Goal: Task Accomplishment & Management: Use online tool/utility

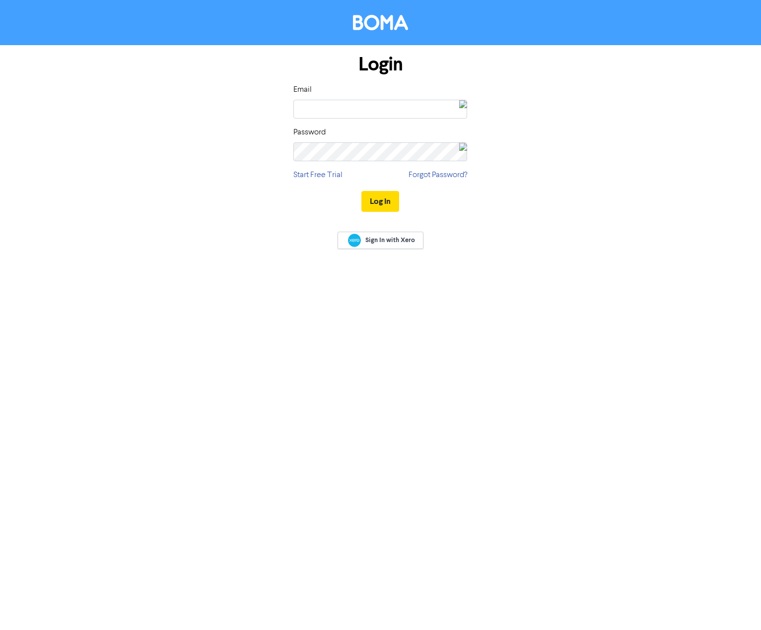
click at [459, 107] on img at bounding box center [463, 108] width 8 height 17
click at [425, 147] on div "[EMAIL_ADDRESS][DOMAIN_NAME]" at bounding box center [390, 148] width 86 height 8
click at [441, 140] on div at bounding box center [448, 144] width 15 height 17
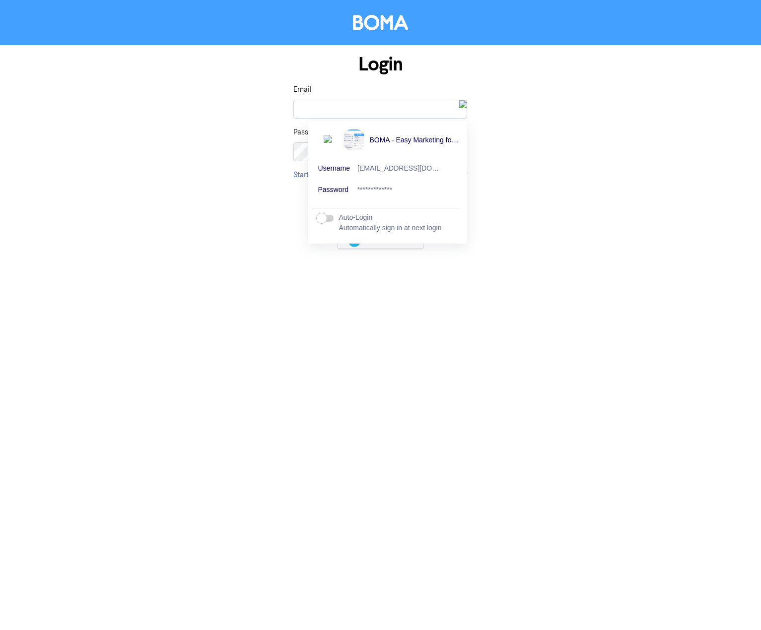
click at [324, 220] on label at bounding box center [325, 218] width 17 height 10
click at [0, 0] on input "checkbox" at bounding box center [0, 0] width 0 height 0
type input "[EMAIL_ADDRESS][DOMAIN_NAME]"
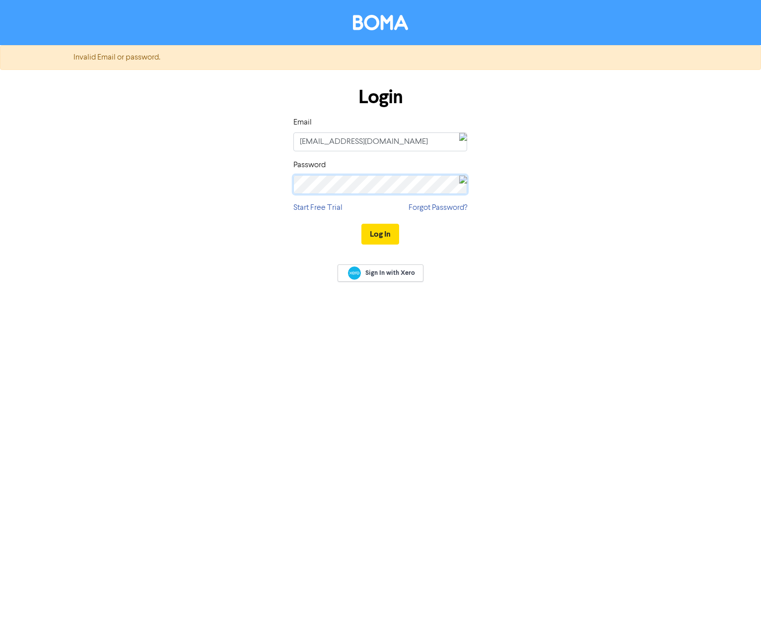
click at [252, 165] on div "Login Email [EMAIL_ADDRESS][DOMAIN_NAME] Password Start Free Trial Forgot Passw…" at bounding box center [381, 166] width 566 height 177
click at [385, 230] on button "Log In" at bounding box center [380, 234] width 38 height 21
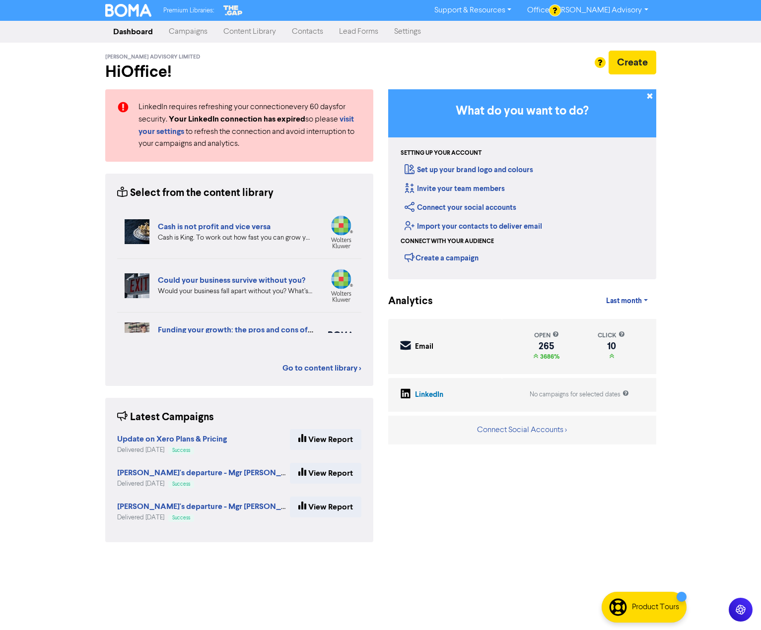
click at [640, 10] on div at bounding box center [380, 315] width 761 height 630
click at [642, 8] on link "Office [PERSON_NAME] Advisory" at bounding box center [587, 10] width 136 height 16
click at [643, 8] on link "Office [PERSON_NAME] Advisory" at bounding box center [587, 10] width 136 height 16
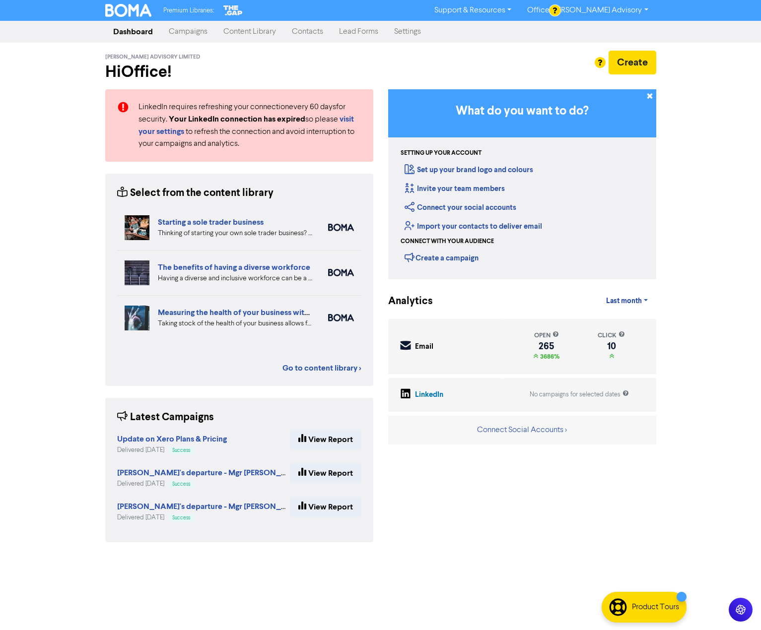
click at [198, 27] on link "Campaigns" at bounding box center [188, 32] width 55 height 20
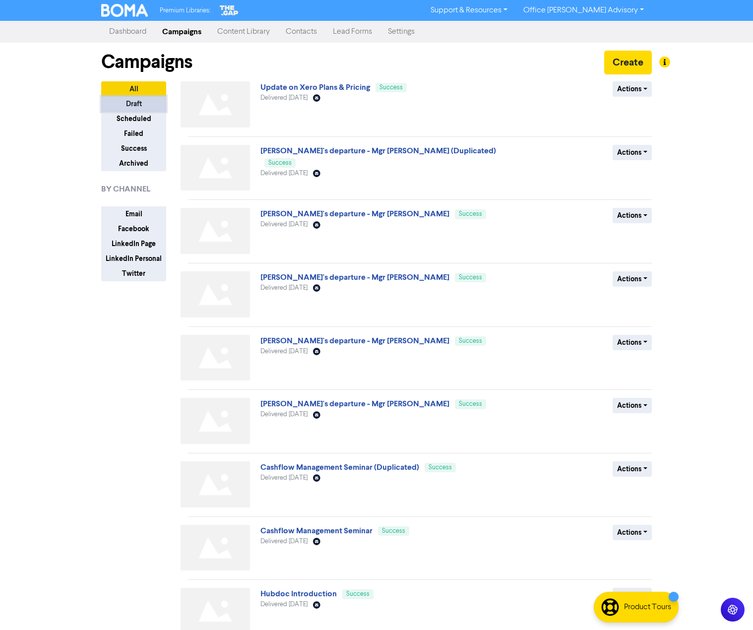
click at [140, 107] on button "Draft" at bounding box center [133, 103] width 65 height 15
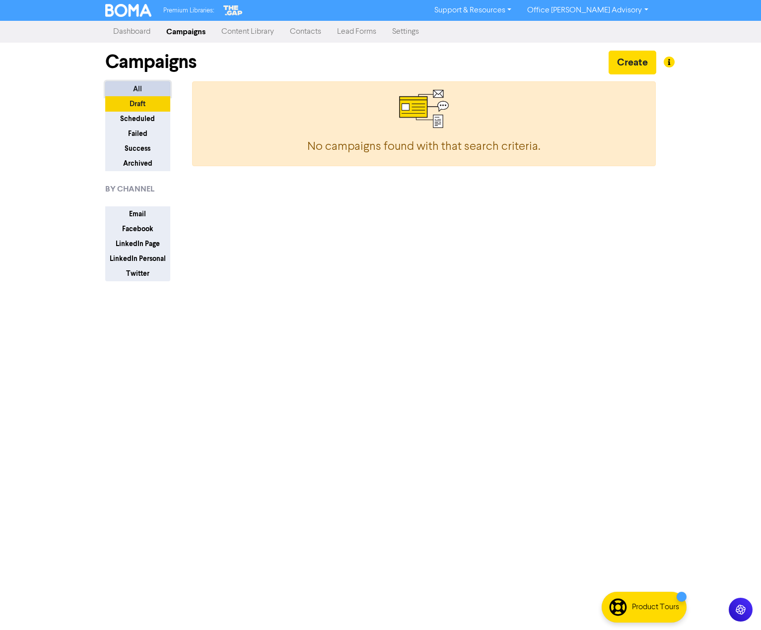
click at [139, 91] on button "All" at bounding box center [137, 88] width 65 height 15
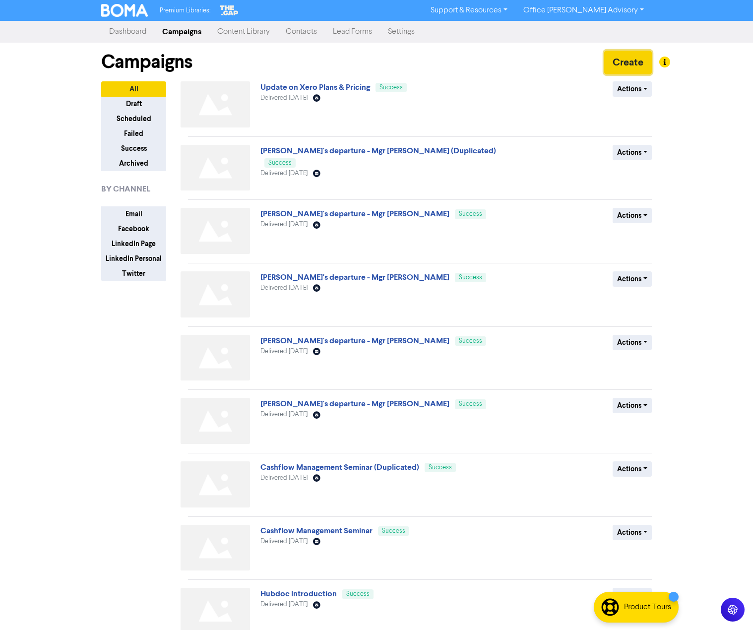
click at [634, 63] on button "Create" at bounding box center [629, 63] width 48 height 24
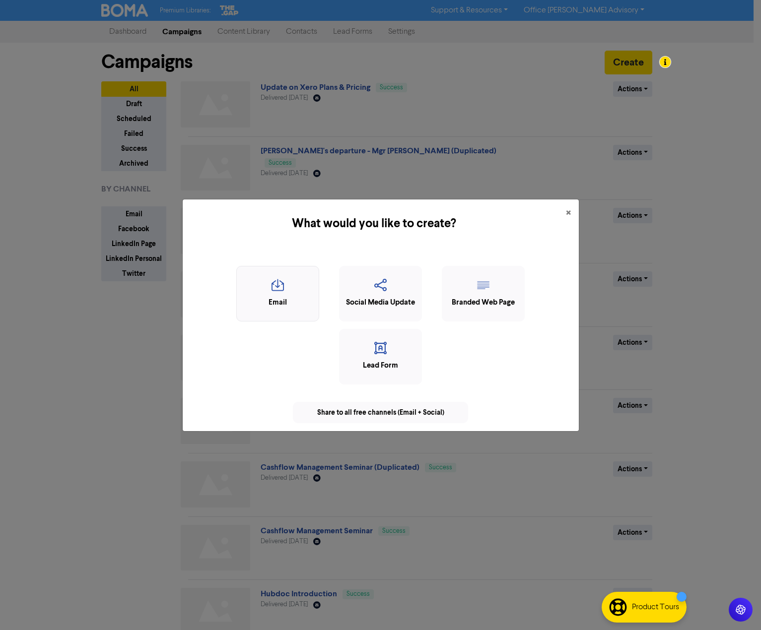
click at [278, 300] on div "Email" at bounding box center [278, 302] width 72 height 11
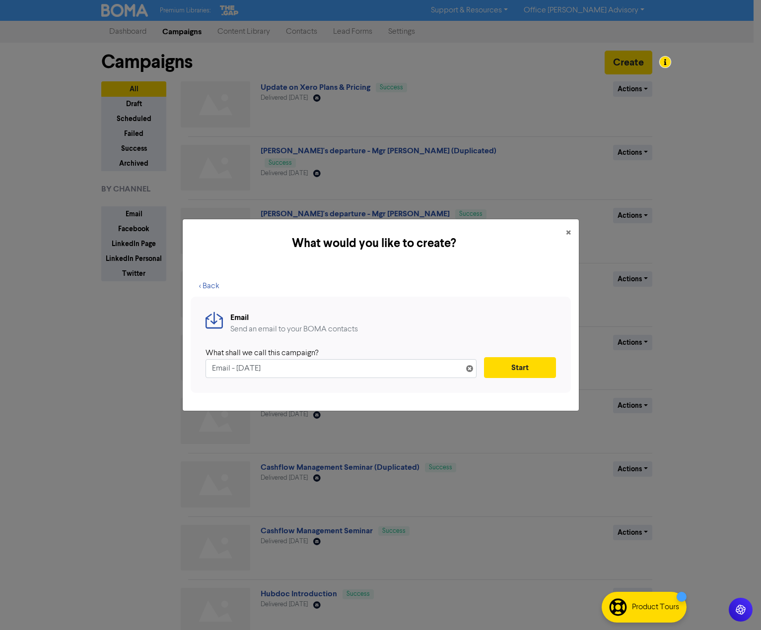
drag, startPoint x: 313, startPoint y: 371, endPoint x: 184, endPoint y: 363, distance: 129.3
click at [184, 363] on div "< Back Email Send an email to your BOMA contacts What shall we call this campai…" at bounding box center [381, 339] width 396 height 143
type input "Xero - Tap to Pay"
click at [518, 363] on button "Start" at bounding box center [520, 367] width 72 height 21
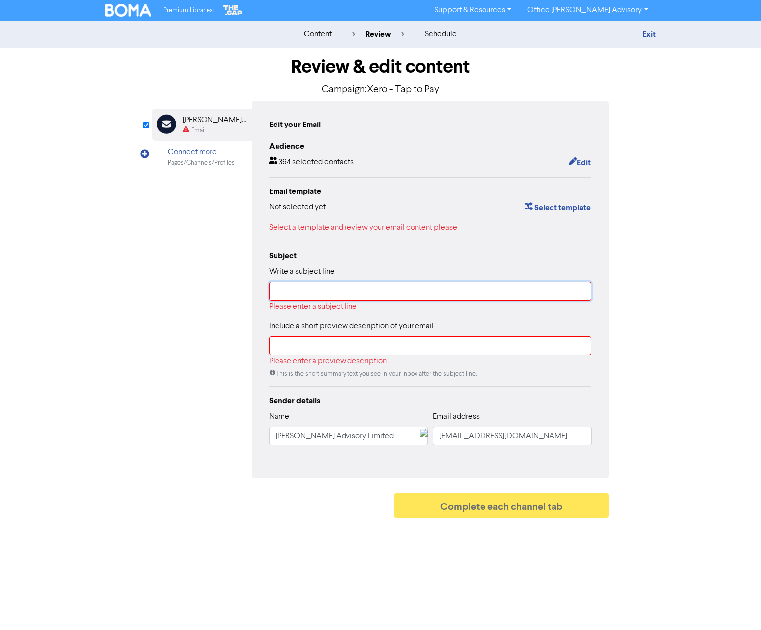
click at [294, 297] on input "text" at bounding box center [430, 291] width 323 height 19
click at [403, 288] on input "text" at bounding box center [430, 291] width 323 height 19
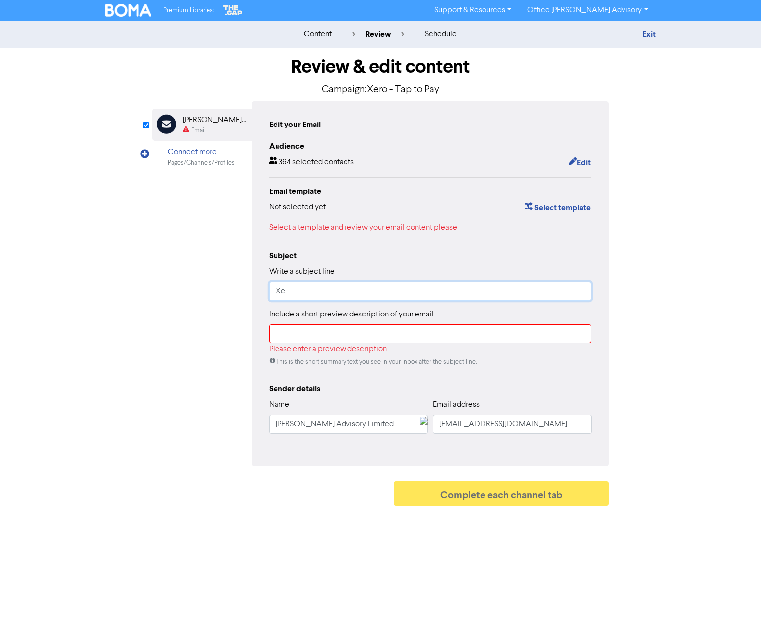
type input "X"
type input "P"
click at [582, 163] on button "Edit" at bounding box center [579, 162] width 23 height 13
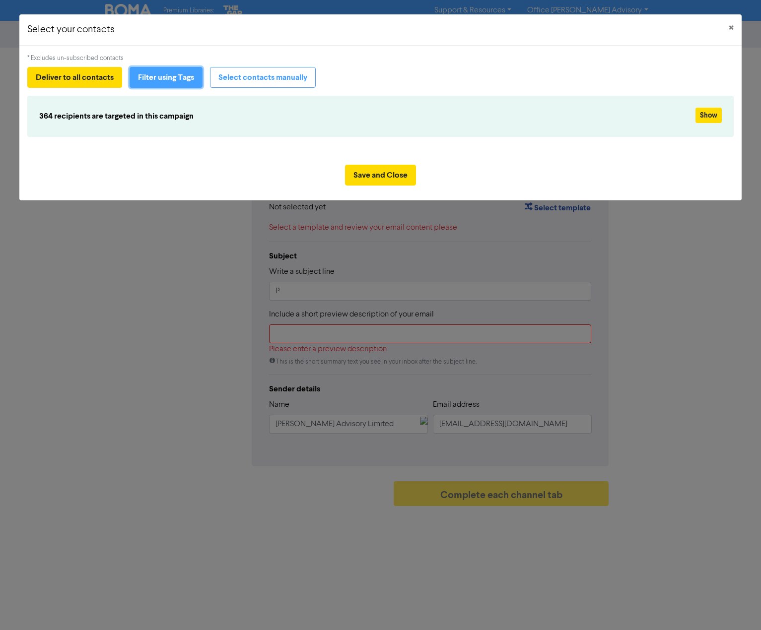
click at [154, 76] on button "Filter using Tags" at bounding box center [166, 77] width 73 height 21
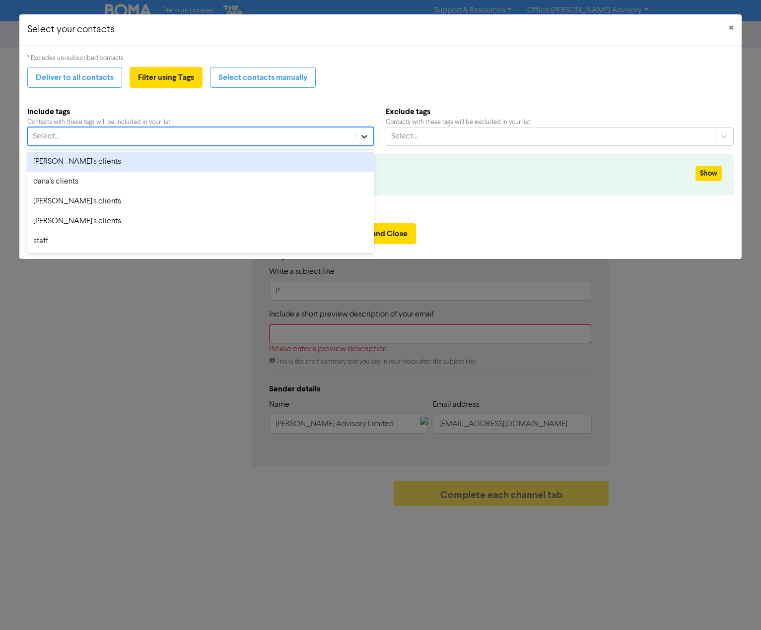
click at [361, 134] on icon at bounding box center [364, 137] width 10 height 10
click at [336, 103] on div "* Excludes un-subscribed contacts Deliver to all contacts Filter using Tags Sel…" at bounding box center [380, 131] width 706 height 154
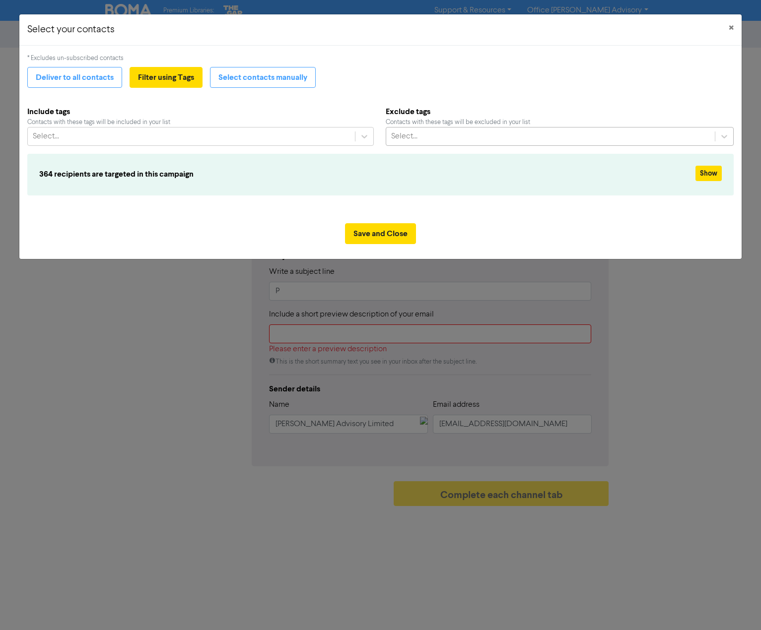
click at [460, 131] on div "Select..." at bounding box center [550, 137] width 329 height 18
click at [362, 83] on div "Deliver to all contacts Filter using Tags Select contacts manually" at bounding box center [380, 77] width 706 height 21
click at [729, 27] on span "×" at bounding box center [731, 28] width 5 height 15
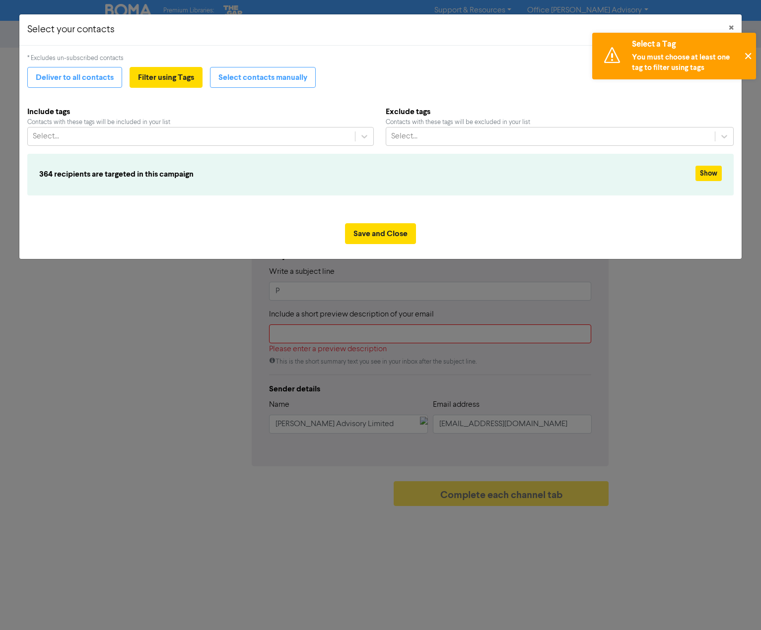
click at [748, 55] on button "✕" at bounding box center [748, 56] width 16 height 47
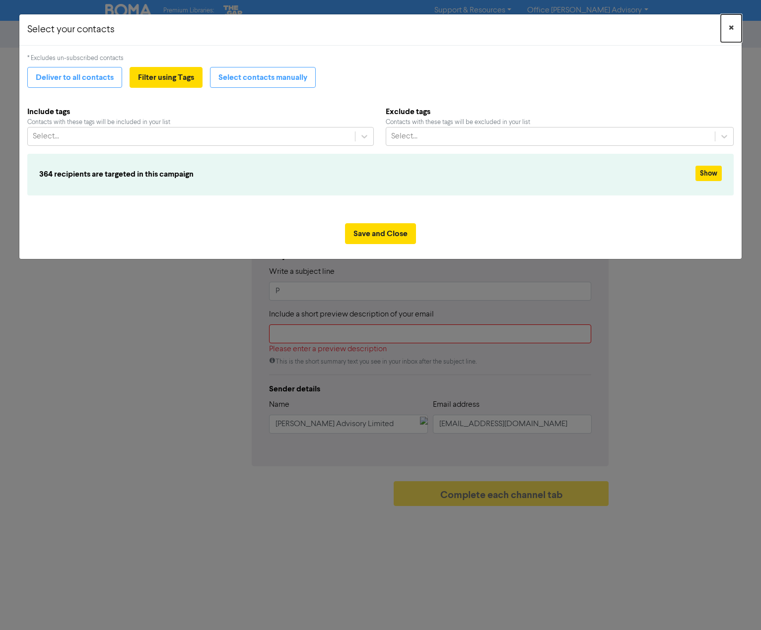
click at [732, 24] on span "×" at bounding box center [731, 28] width 5 height 15
click at [375, 233] on button "Save and Close" at bounding box center [380, 233] width 71 height 21
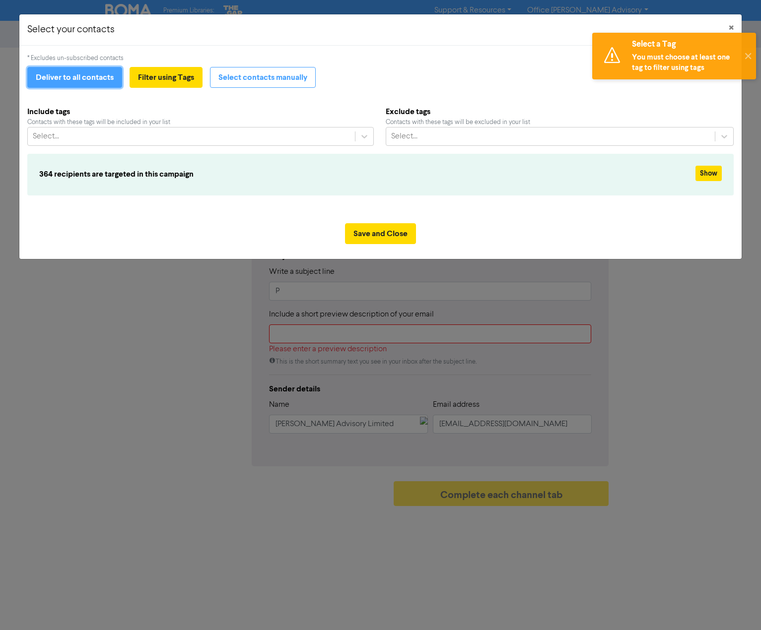
click at [73, 82] on button "Deliver to all contacts" at bounding box center [74, 77] width 95 height 21
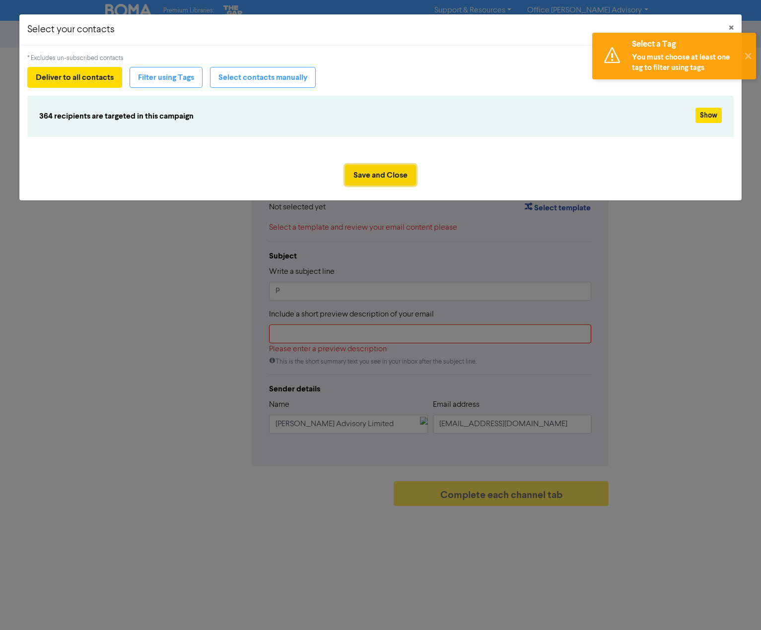
click at [379, 178] on button "Save and Close" at bounding box center [380, 175] width 71 height 21
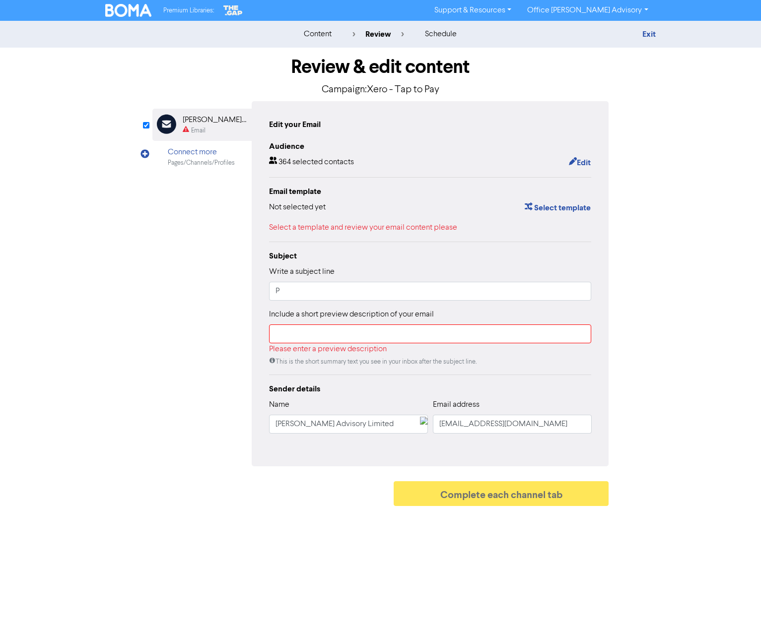
click at [611, 8] on link "Office [PERSON_NAME] Advisory" at bounding box center [587, 10] width 136 height 16
click at [694, 81] on div "content review schedule Exit Review & edit content Campaign: Xero - Tap to Pay …" at bounding box center [380, 266] width 761 height 490
click at [132, 8] on img at bounding box center [128, 10] width 47 height 13
